Goal: Task Accomplishment & Management: Manage account settings

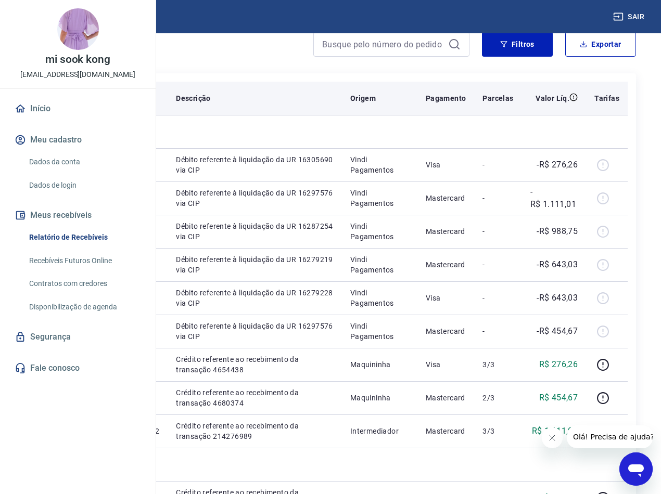
scroll to position [104, 0]
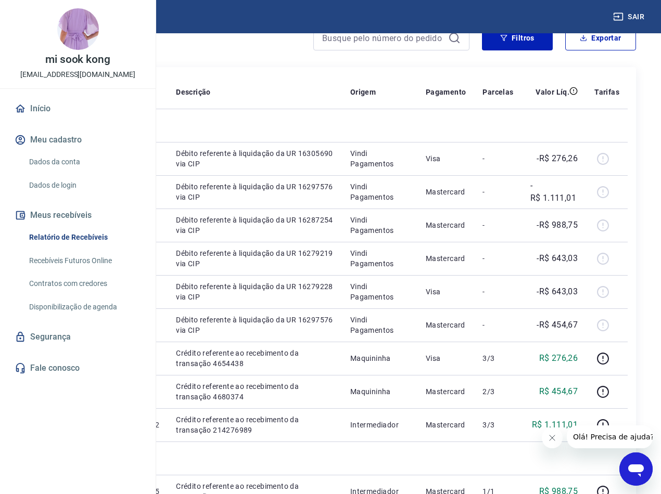
click at [553, 439] on icon "Fechar mensagem da empresa" at bounding box center [552, 438] width 8 height 8
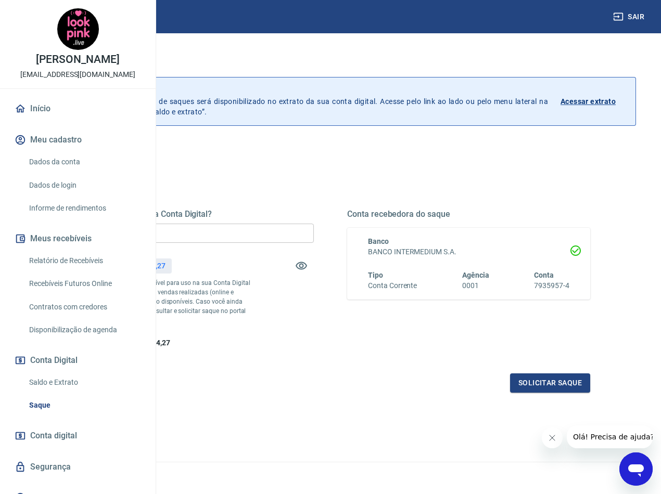
click at [302, 235] on input "R$ 0,00" at bounding box center [192, 233] width 243 height 19
type input "R$ 6.244,27"
click at [528, 393] on button "Solicitar saque" at bounding box center [550, 383] width 80 height 19
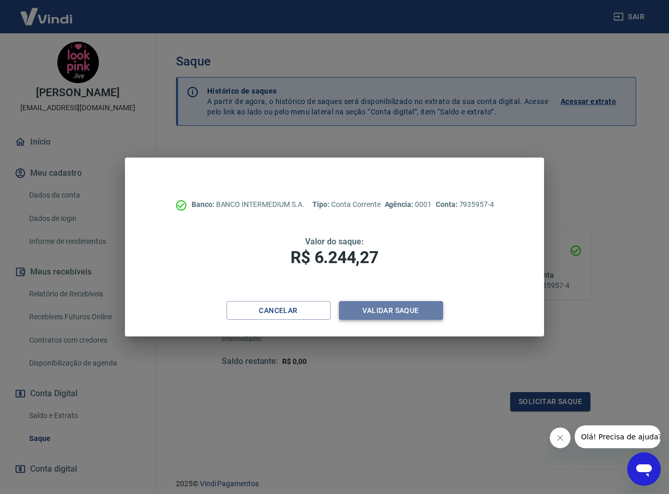
click at [402, 309] on button "Validar saque" at bounding box center [391, 310] width 104 height 19
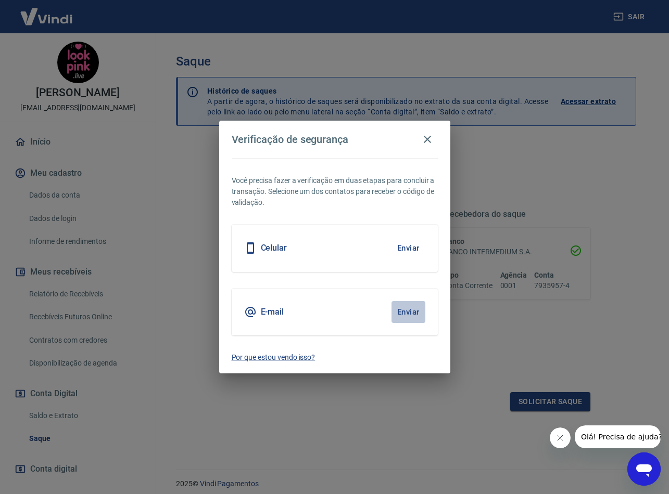
click at [413, 313] on button "Enviar" at bounding box center [408, 312] width 34 height 22
click at [565, 439] on button "Fechar mensagem da empresa" at bounding box center [560, 438] width 21 height 21
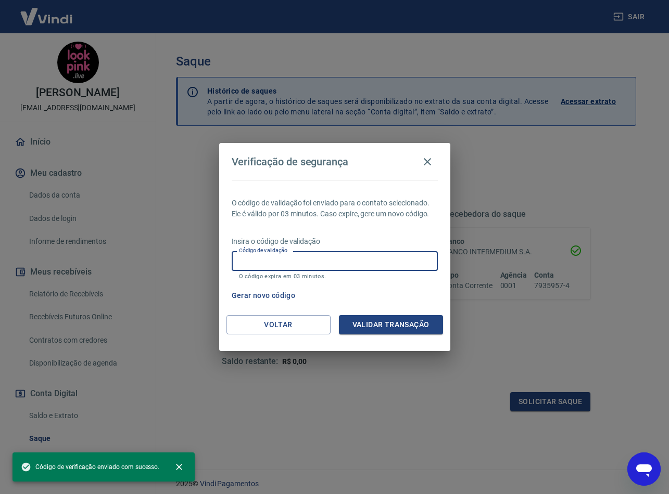
drag, startPoint x: 346, startPoint y: 263, endPoint x: 358, endPoint y: 270, distance: 14.0
click at [346, 263] on input "Código de validação" at bounding box center [335, 260] width 206 height 19
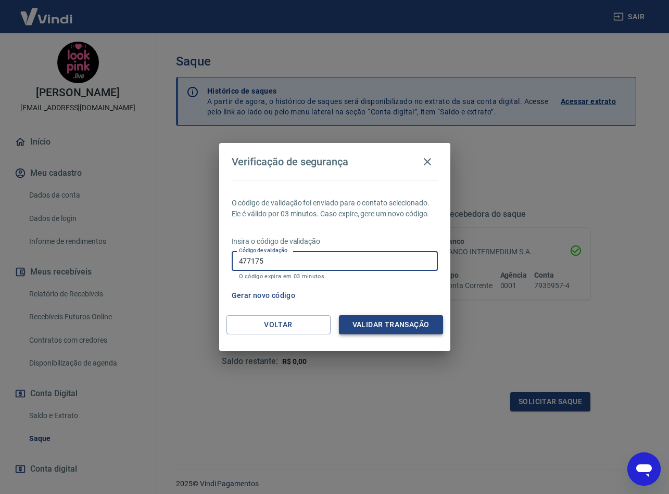
type input "477175"
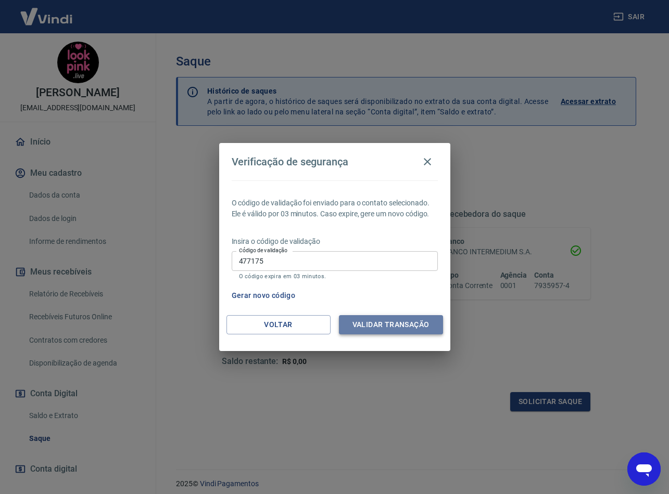
click at [408, 328] on button "Validar transação" at bounding box center [391, 324] width 104 height 19
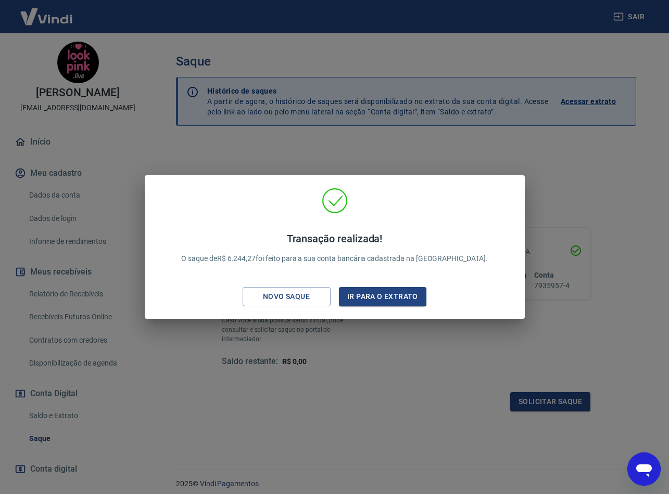
drag, startPoint x: 299, startPoint y: 300, endPoint x: 311, endPoint y: 300, distance: 12.5
click at [299, 300] on div "Novo saque" at bounding box center [286, 296] width 72 height 13
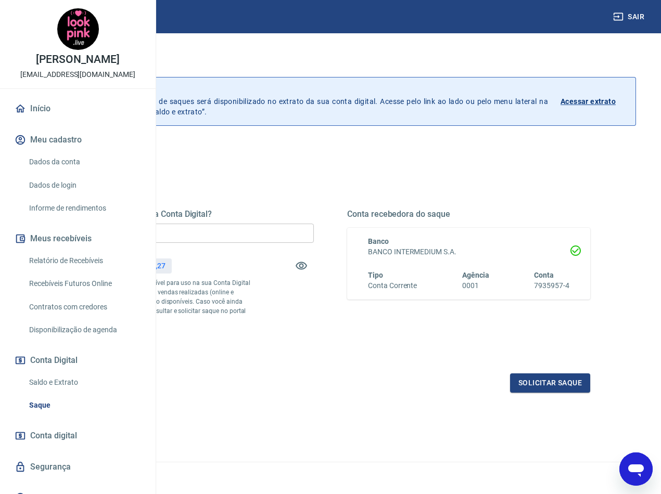
click at [403, 342] on div "Quanto deseja sacar da Conta Digital? R$ 6.244,27 ​ Saldo total*: R$ 6.244,27 *…" at bounding box center [330, 278] width 519 height 139
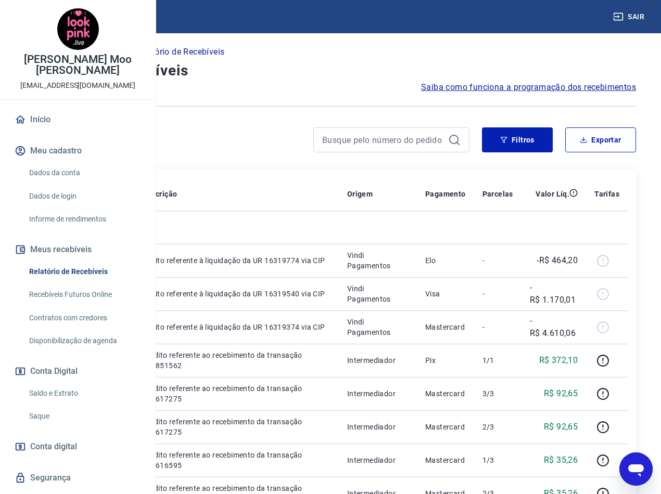
scroll to position [52, 0]
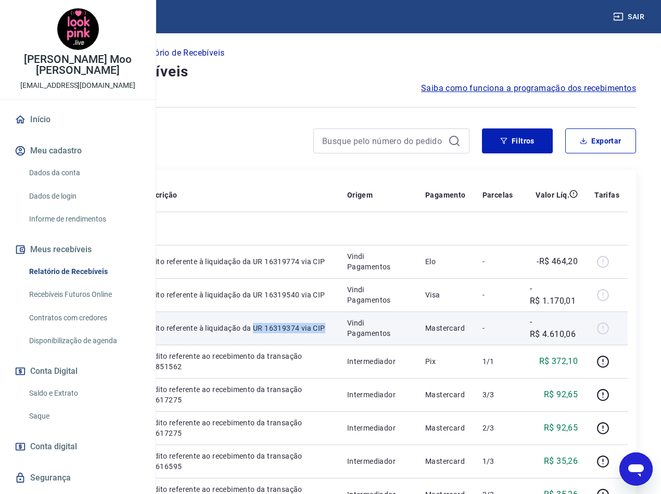
drag, startPoint x: 330, startPoint y: 407, endPoint x: 295, endPoint y: 398, distance: 37.0
click at [295, 334] on p "Débito referente à liquidação da UR 16319374 via CIP" at bounding box center [237, 328] width 188 height 10
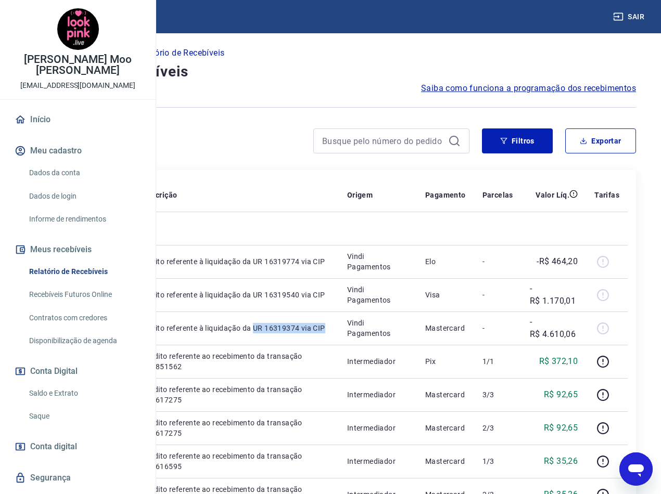
copy p "UR 16319374 via CIP"
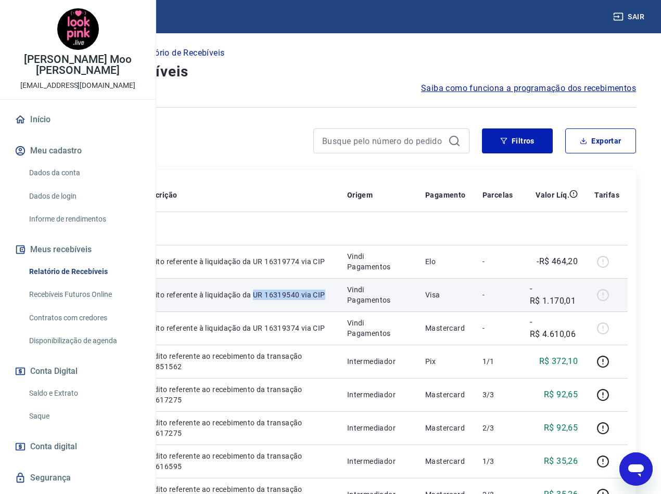
drag, startPoint x: 321, startPoint y: 357, endPoint x: 295, endPoint y: 347, distance: 28.0
click at [295, 300] on p "Débito referente à liquidação da UR 16319540 via CIP" at bounding box center [237, 295] width 188 height 10
copy p "UR 16319540 via CIP"
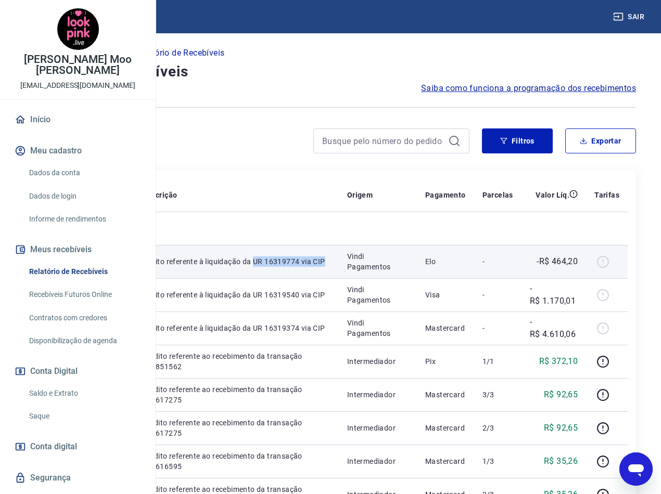
drag, startPoint x: 316, startPoint y: 304, endPoint x: 294, endPoint y: 295, distance: 24.3
click at [294, 267] on p "Débito referente à liquidação da UR 16319774 via CIP" at bounding box center [237, 262] width 188 height 10
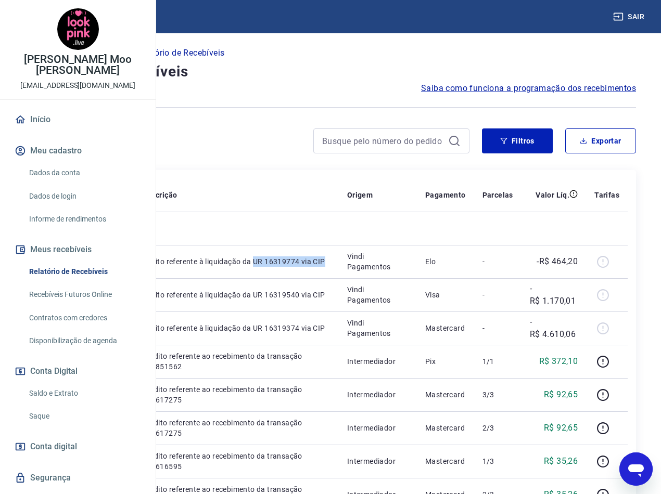
copy p "UR 16319774 via CIP"
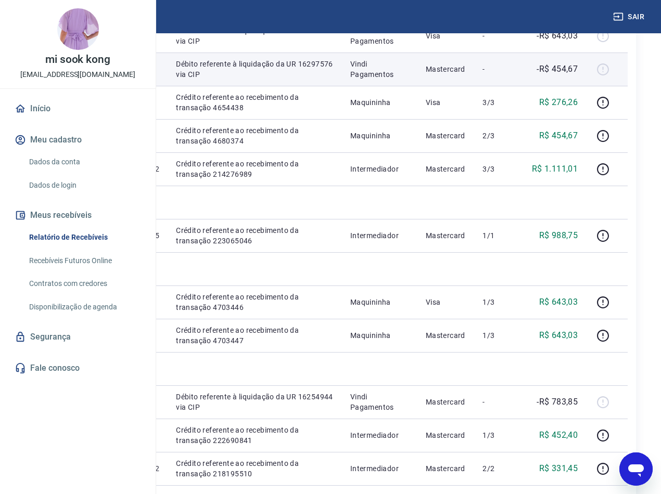
scroll to position [364, 0]
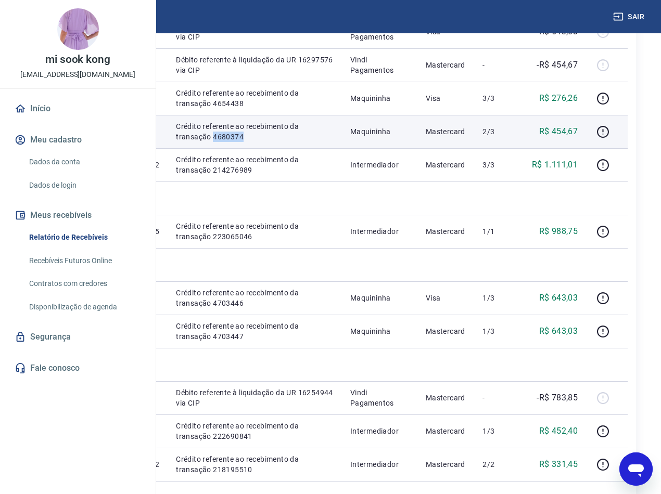
drag, startPoint x: 367, startPoint y: 377, endPoint x: 327, endPoint y: 380, distance: 40.2
click at [327, 142] on p "Crédito referente ao recebimento da transação 4680374" at bounding box center [255, 131] width 158 height 21
copy p "4680374"
drag, startPoint x: 301, startPoint y: 355, endPoint x: 256, endPoint y: 356, distance: 45.3
click at [168, 148] on td "343946132" at bounding box center [132, 131] width 69 height 33
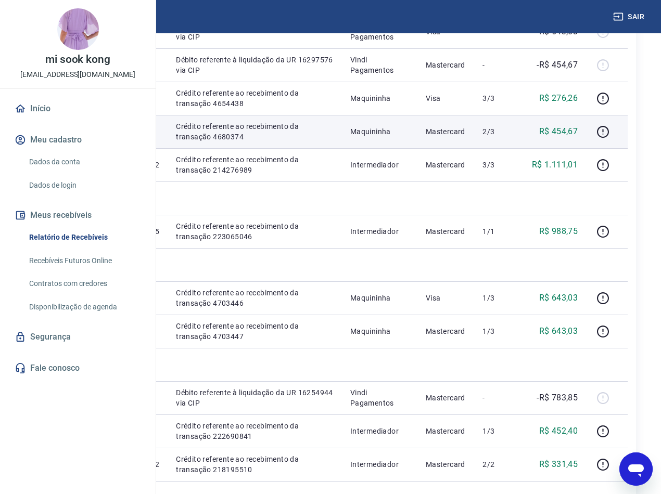
copy p "343946132"
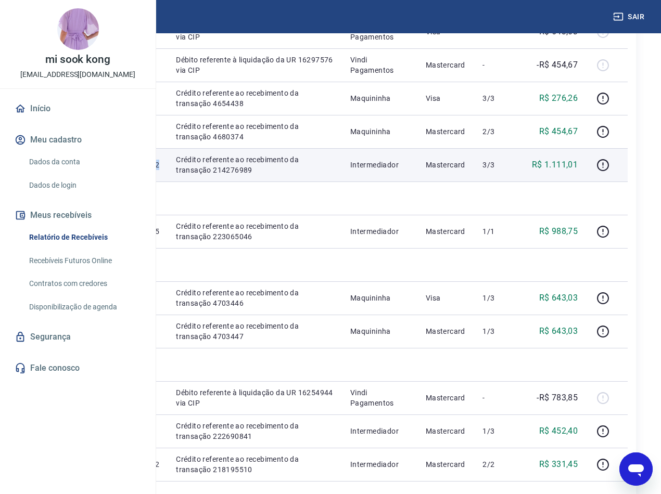
drag, startPoint x: 312, startPoint y: 419, endPoint x: 258, endPoint y: 418, distance: 54.1
click at [168, 182] on td "175018290572" at bounding box center [132, 164] width 69 height 33
copy p "175018290572"
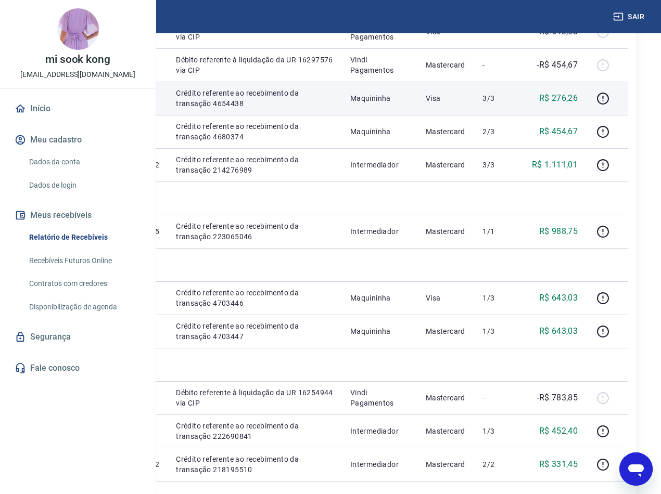
drag, startPoint x: 299, startPoint y: 289, endPoint x: 256, endPoint y: 292, distance: 43.8
click at [168, 115] on td "508865056" at bounding box center [132, 98] width 69 height 33
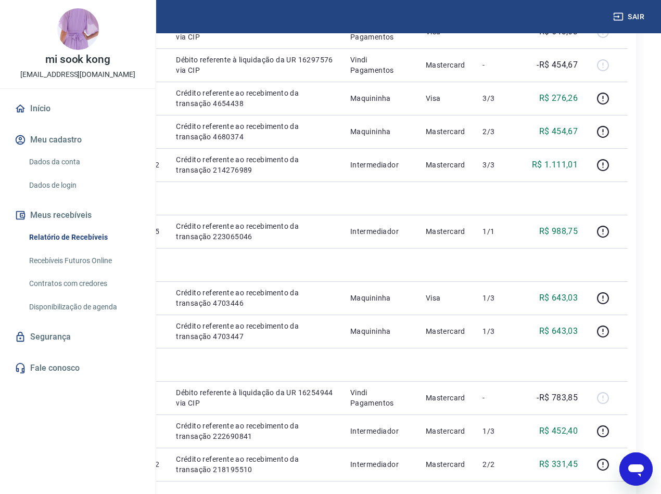
copy p "508865056"
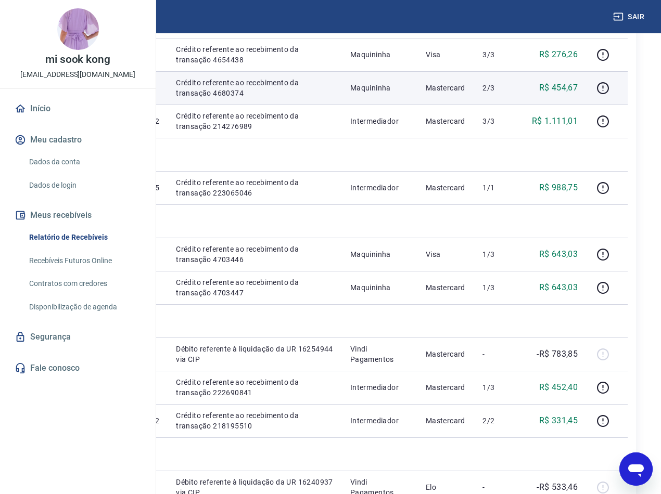
scroll to position [520, 0]
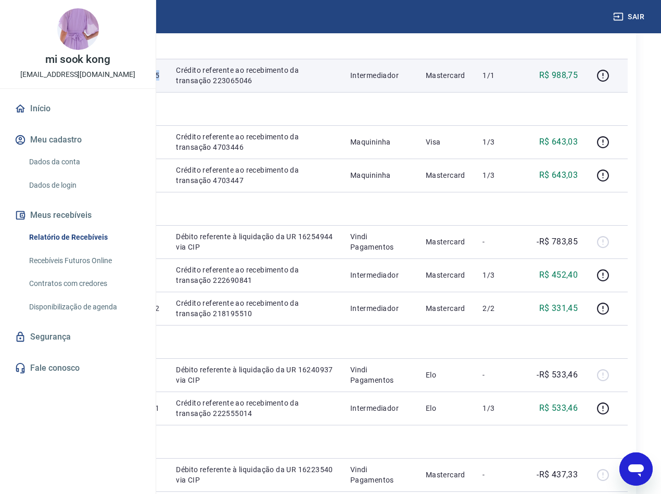
drag, startPoint x: 311, startPoint y: 359, endPoint x: 260, endPoint y: 358, distance: 50.5
click at [168, 92] on td "175528300395" at bounding box center [132, 75] width 69 height 33
copy p "175528300395"
drag, startPoint x: 367, startPoint y: 384, endPoint x: 328, endPoint y: 384, distance: 39.0
click at [328, 92] on tr "223065046 175528300395 Crédito referente ao recebimento da transação 223065046 …" at bounding box center [330, 75] width 594 height 33
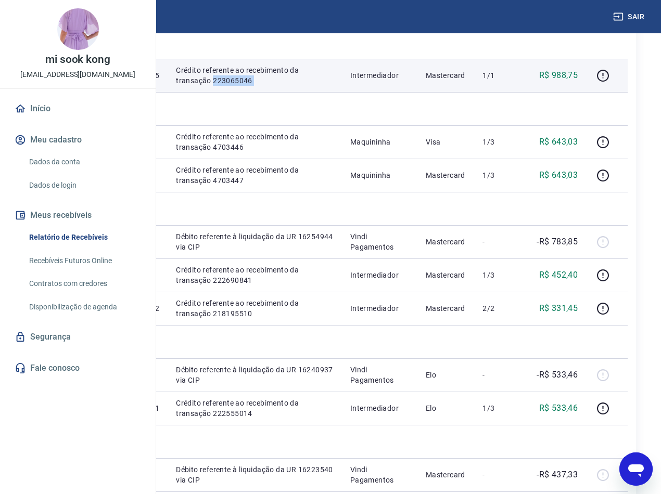
copy p "223065046"
drag, startPoint x: 236, startPoint y: 359, endPoint x: 191, endPoint y: 361, distance: 45.4
click at [98, 92] on td "223065046" at bounding box center [65, 75] width 65 height 33
copy p "223065046"
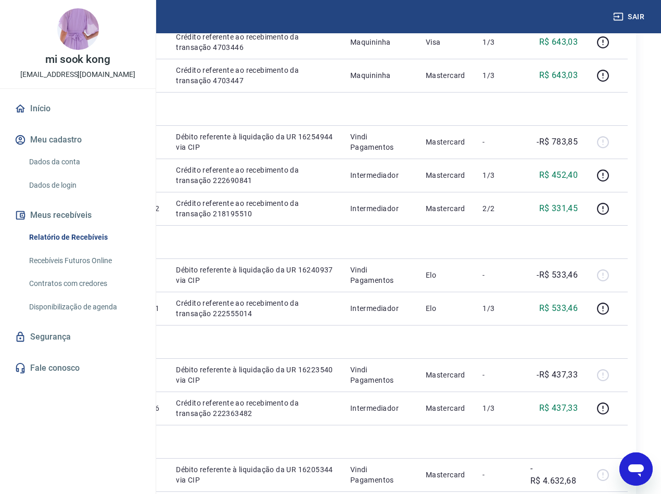
scroll to position [602, 0]
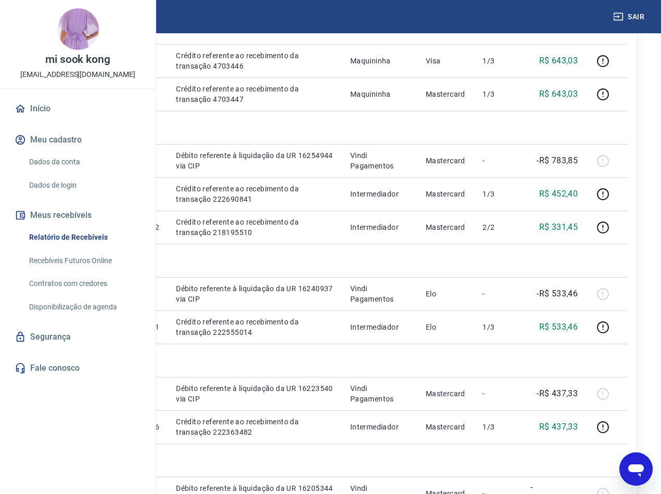
drag, startPoint x: 367, startPoint y: 302, endPoint x: 327, endPoint y: 304, distance: 39.6
copy p "223065046"
drag, startPoint x: 313, startPoint y: 276, endPoint x: 258, endPoint y: 279, distance: 55.3
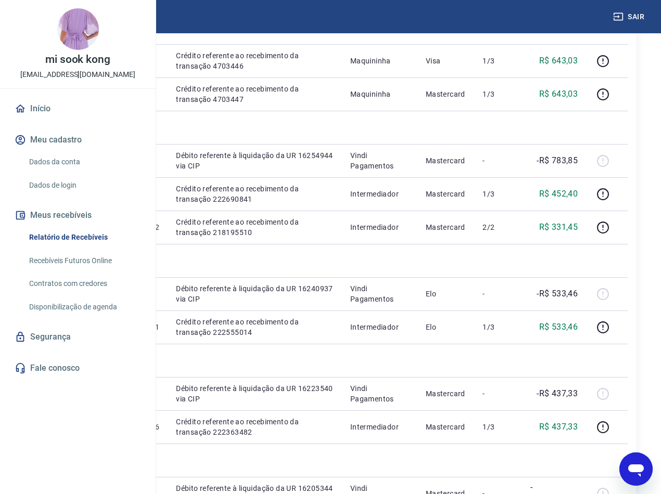
copy p "175528300395"
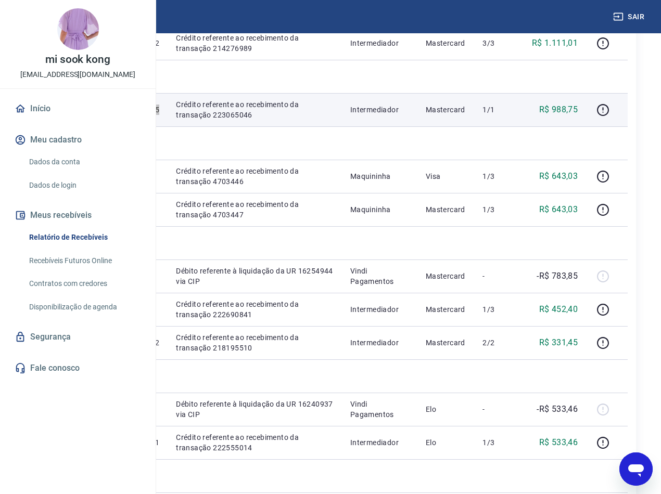
scroll to position [498, 0]
